Goal: Transaction & Acquisition: Obtain resource

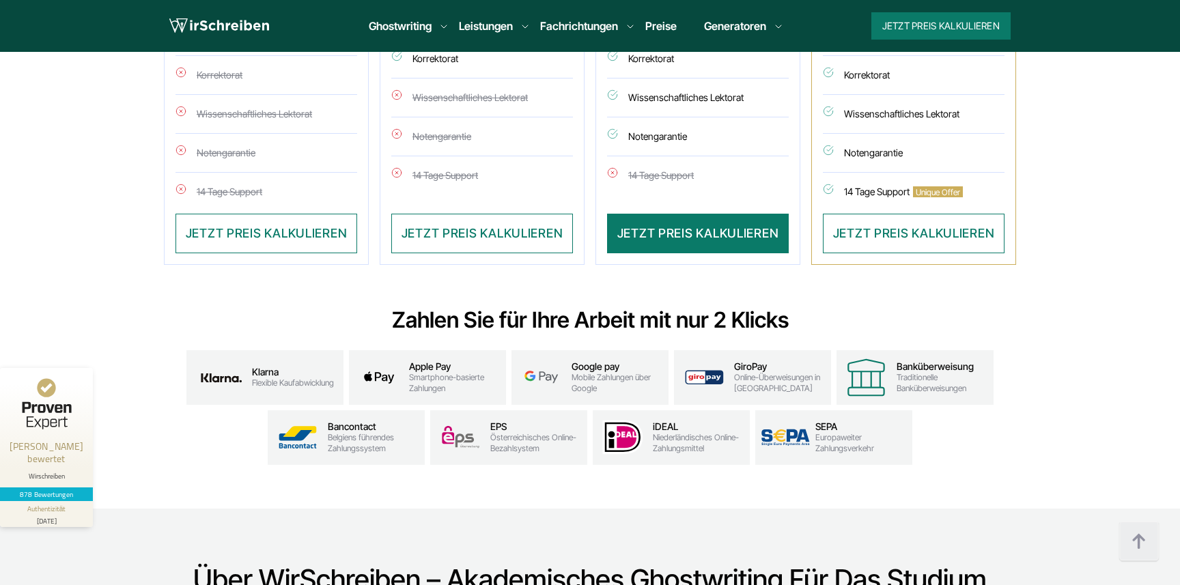
scroll to position [4139, 0]
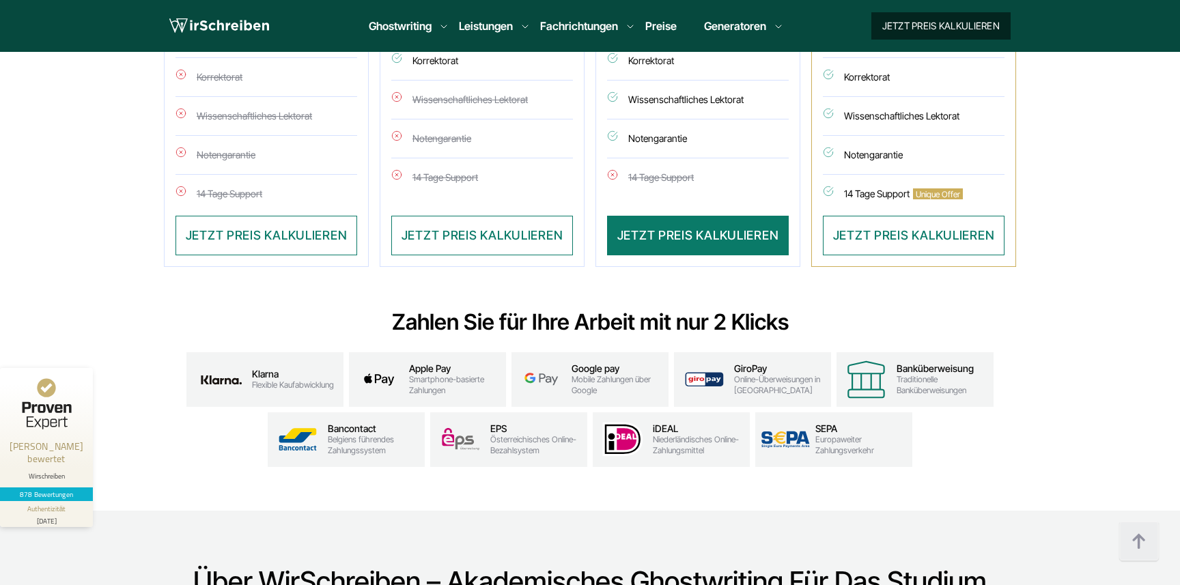
click at [915, 12] on button "Jetzt Preis kalkulieren" at bounding box center [940, 25] width 139 height 27
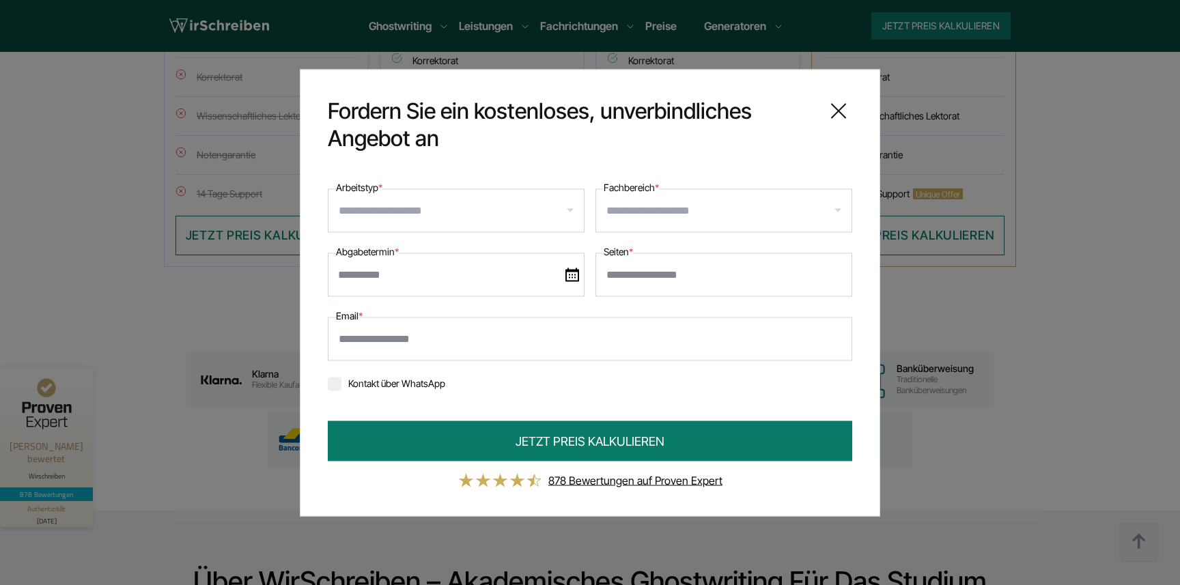
click at [397, 390] on div "Kontakt über WhatsApp" at bounding box center [590, 383] width 524 height 22
click at [399, 382] on label "Kontakt über WhatsApp" at bounding box center [386, 383] width 117 height 12
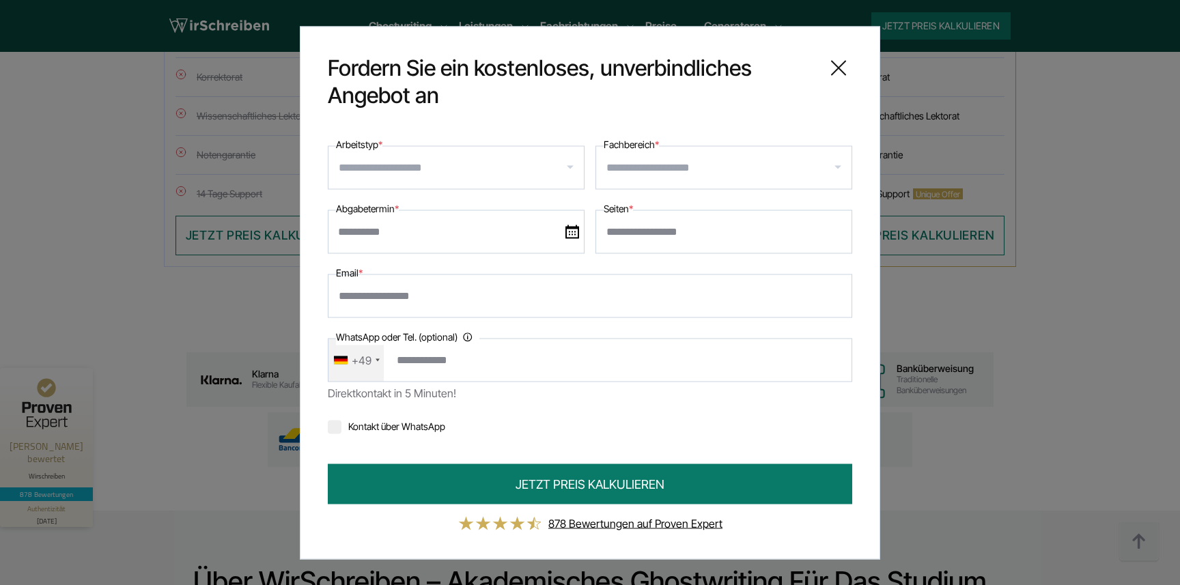
click at [387, 425] on label "Kontakt über WhatsApp" at bounding box center [386, 426] width 117 height 12
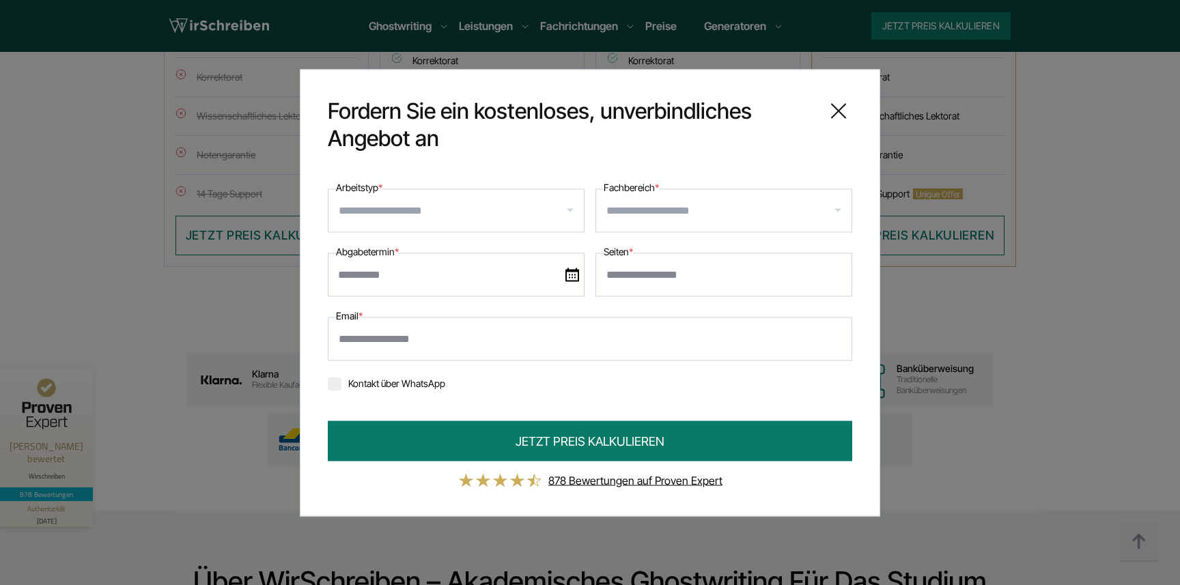
click at [822, 115] on div "Fordern Sie ein kostenloses, unverbindliches Angebot an" at bounding box center [590, 124] width 524 height 55
click at [838, 115] on icon at bounding box center [838, 110] width 27 height 27
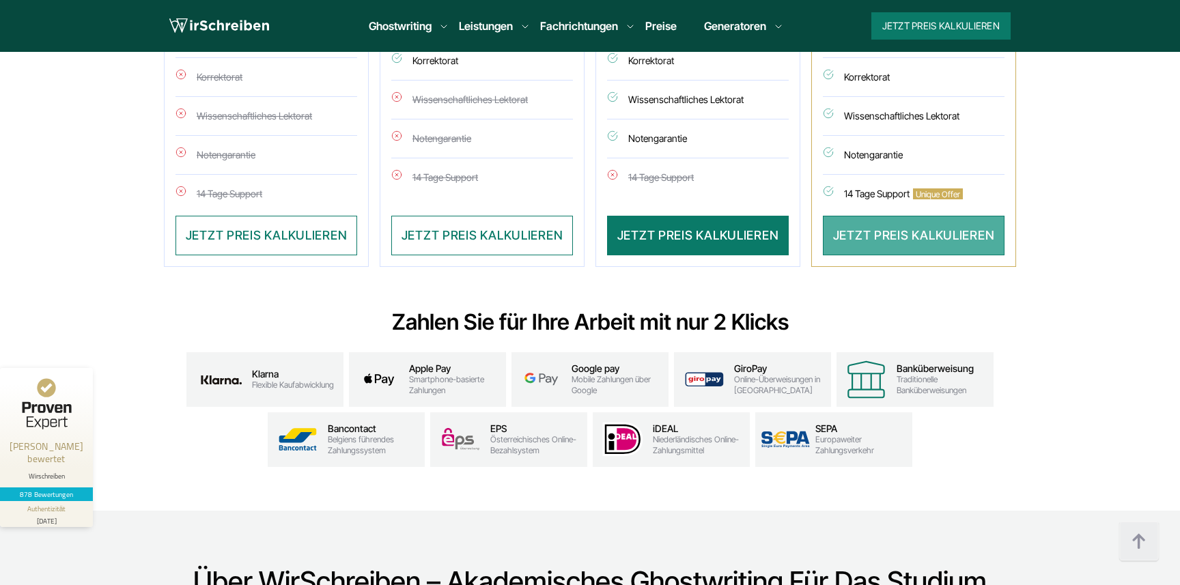
click at [888, 216] on button "JETZT PREIS KALKULIEREN" at bounding box center [914, 236] width 182 height 40
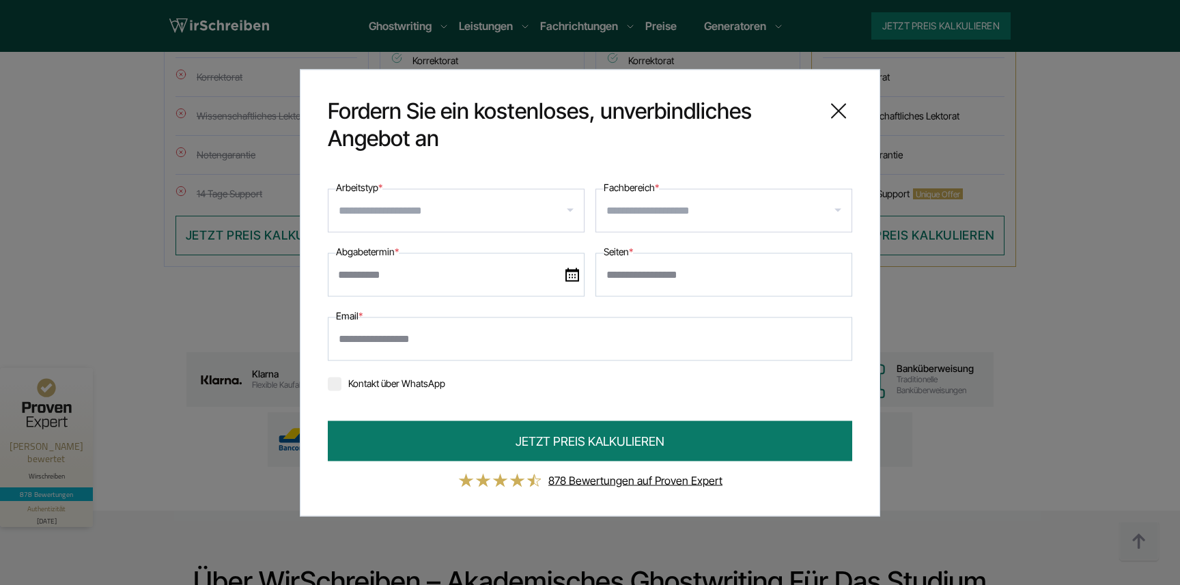
click at [835, 112] on icon at bounding box center [838, 110] width 27 height 27
